Goal: Browse casually: Explore the website without a specific task or goal

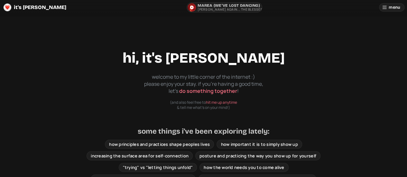
click at [232, 11] on p "[PERSON_NAME] again.., The Blessed [PERSON_NAME]" at bounding box center [244, 10] width 94 height 4
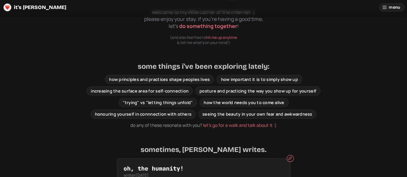
scroll to position [67, 0]
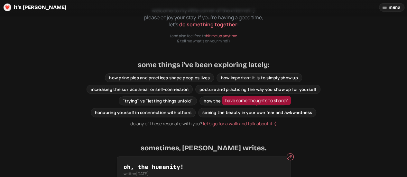
click at [232, 113] on span "seeing the beauty in your own fear and awkwardness" at bounding box center [257, 113] width 110 height 6
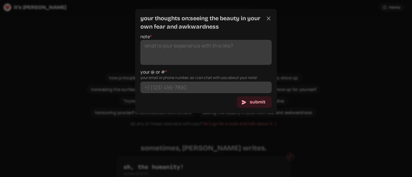
click at [271, 17] on icon "button" at bounding box center [268, 18] width 6 height 6
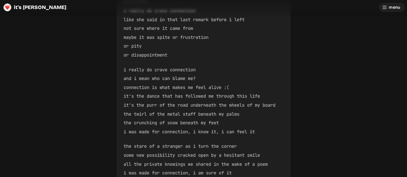
scroll to position [241, 0]
